Goal: Task Accomplishment & Management: Complete application form

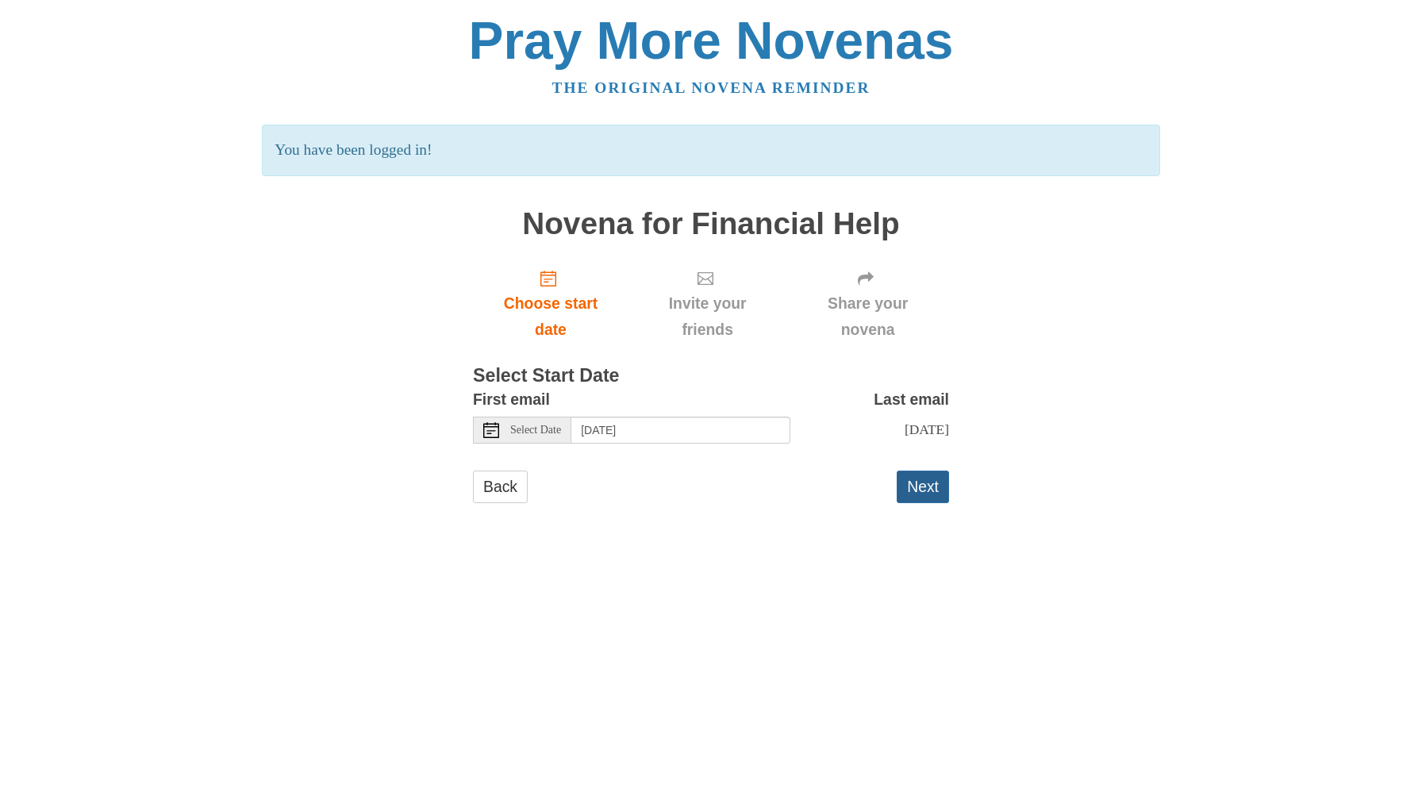
click at [924, 484] on button "Next" at bounding box center [923, 487] width 52 height 33
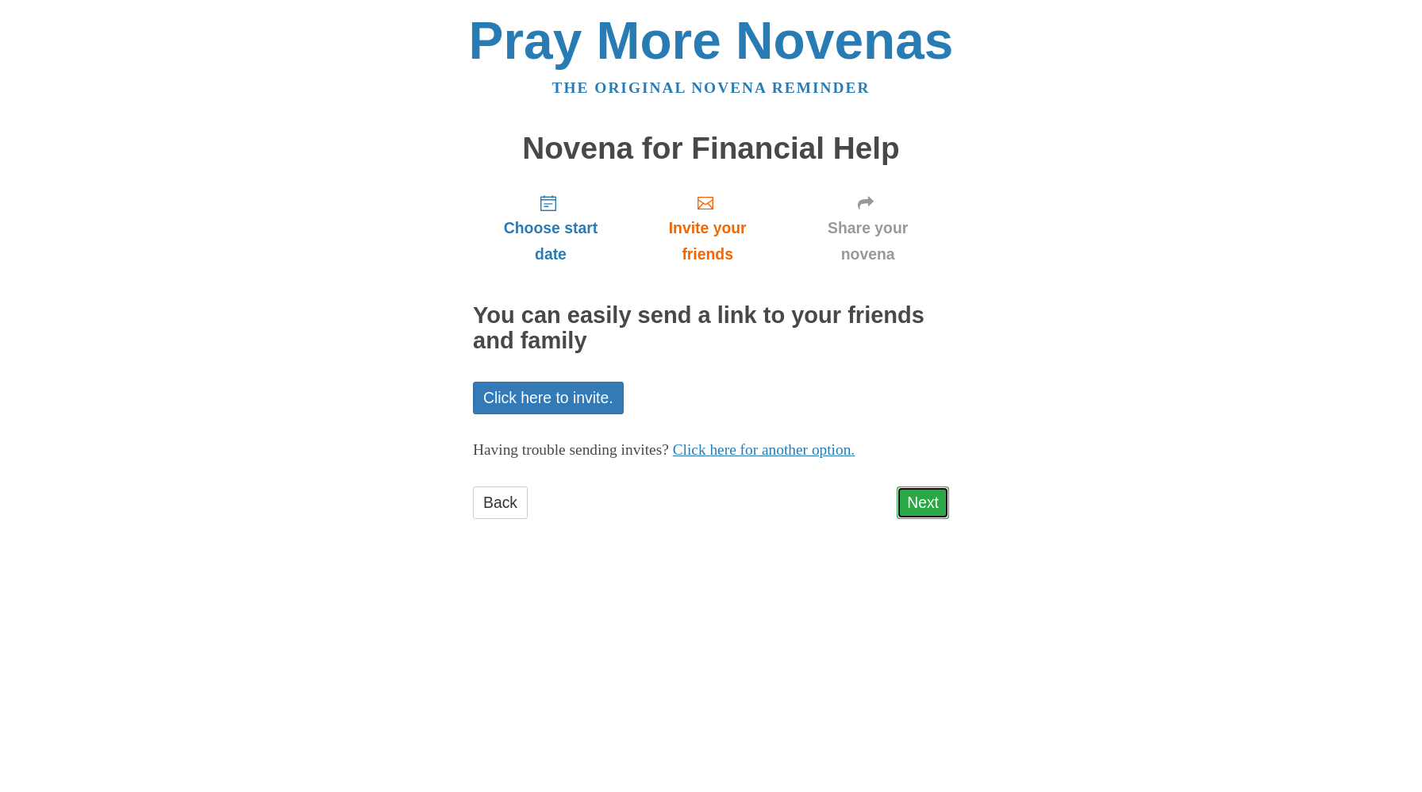
click at [924, 500] on link "Next" at bounding box center [923, 503] width 52 height 33
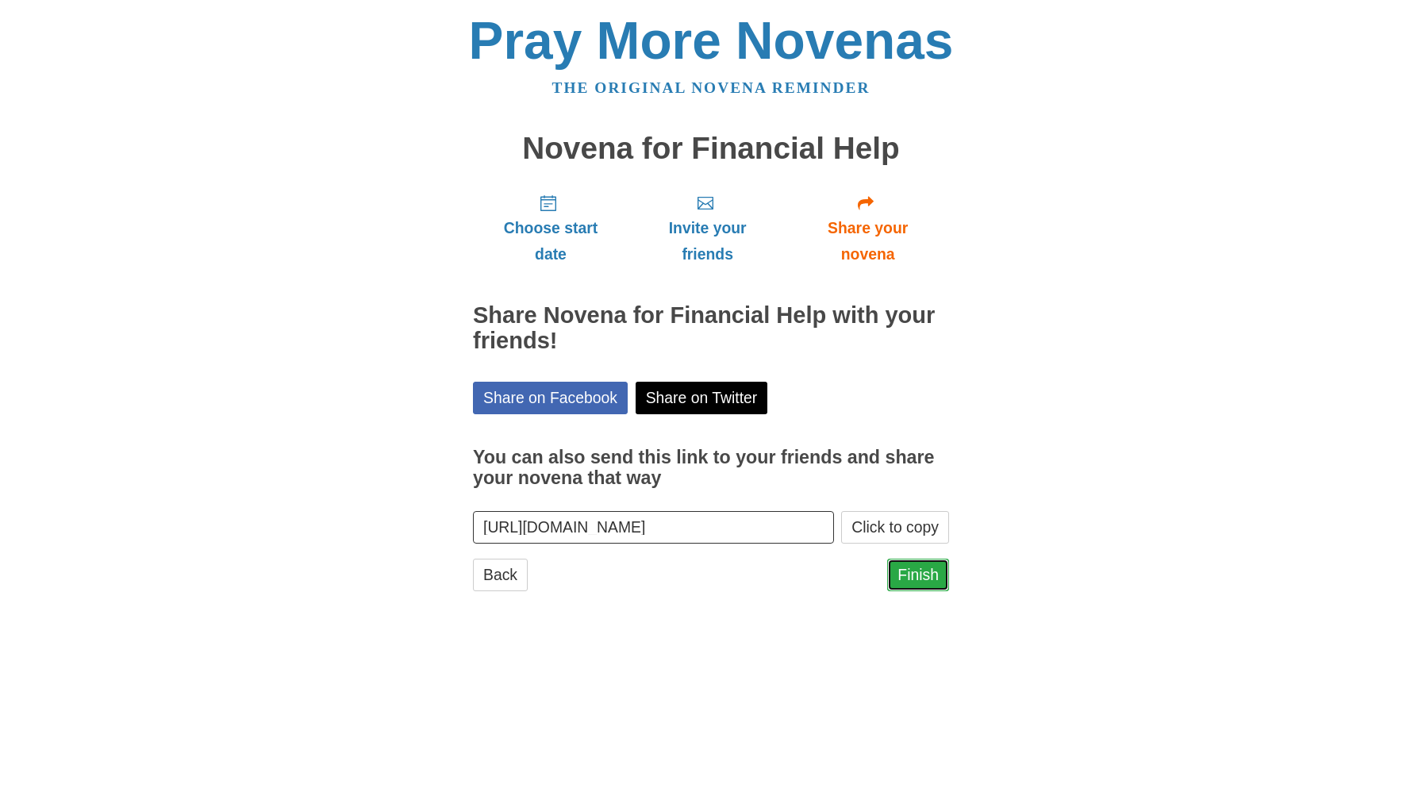
click at [915, 568] on link "Finish" at bounding box center [918, 575] width 62 height 33
